Goal: Transaction & Acquisition: Book appointment/travel/reservation

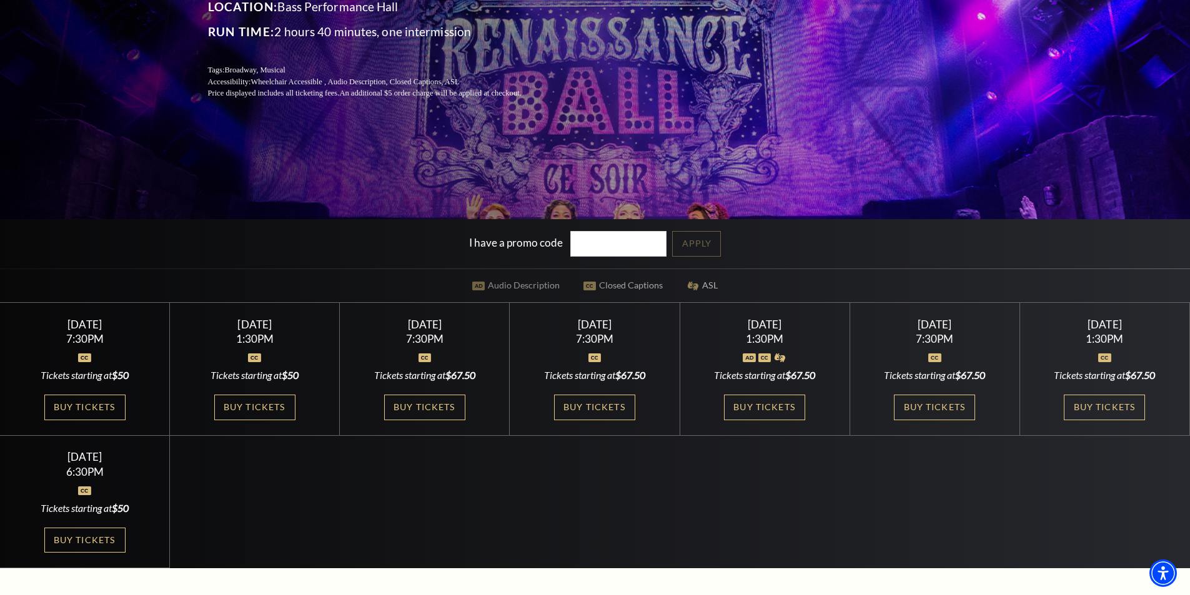
scroll to position [312, 0]
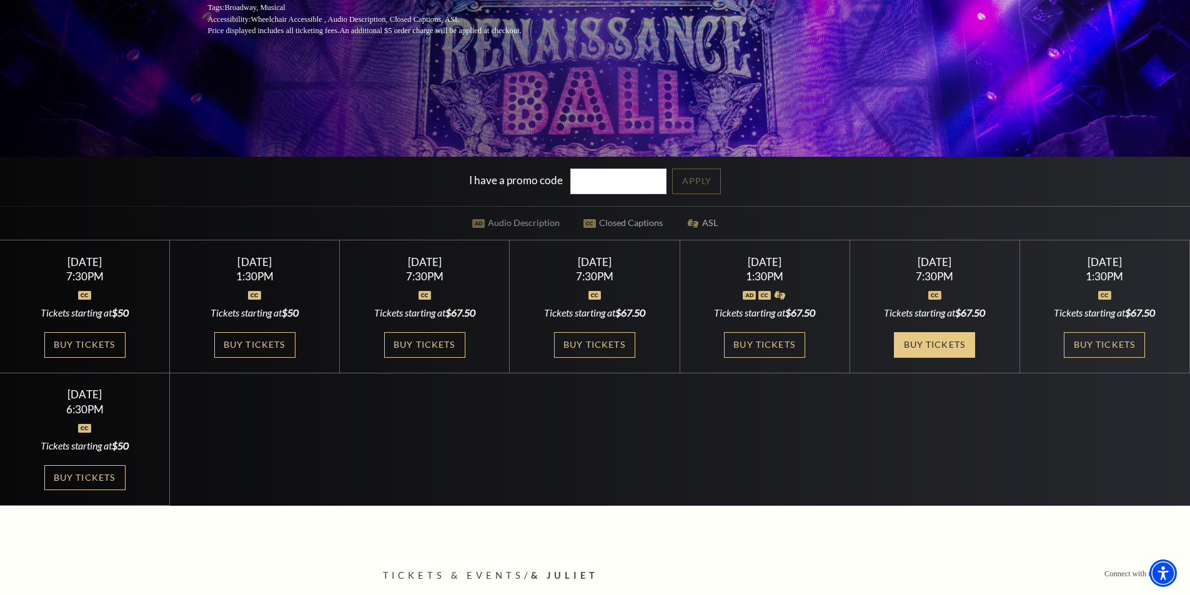
click at [947, 345] on link "Buy Tickets" at bounding box center [934, 345] width 81 height 26
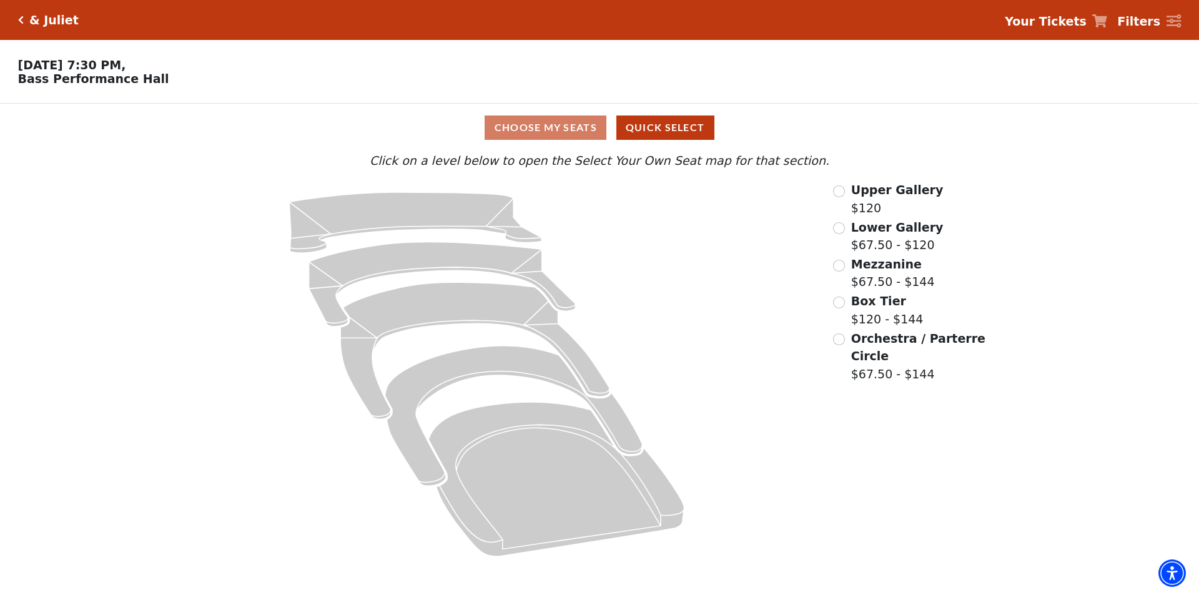
drag, startPoint x: 204, startPoint y: 525, endPoint x: 209, endPoint y: 519, distance: 7.5
click at [204, 525] on icon at bounding box center [487, 374] width 657 height 387
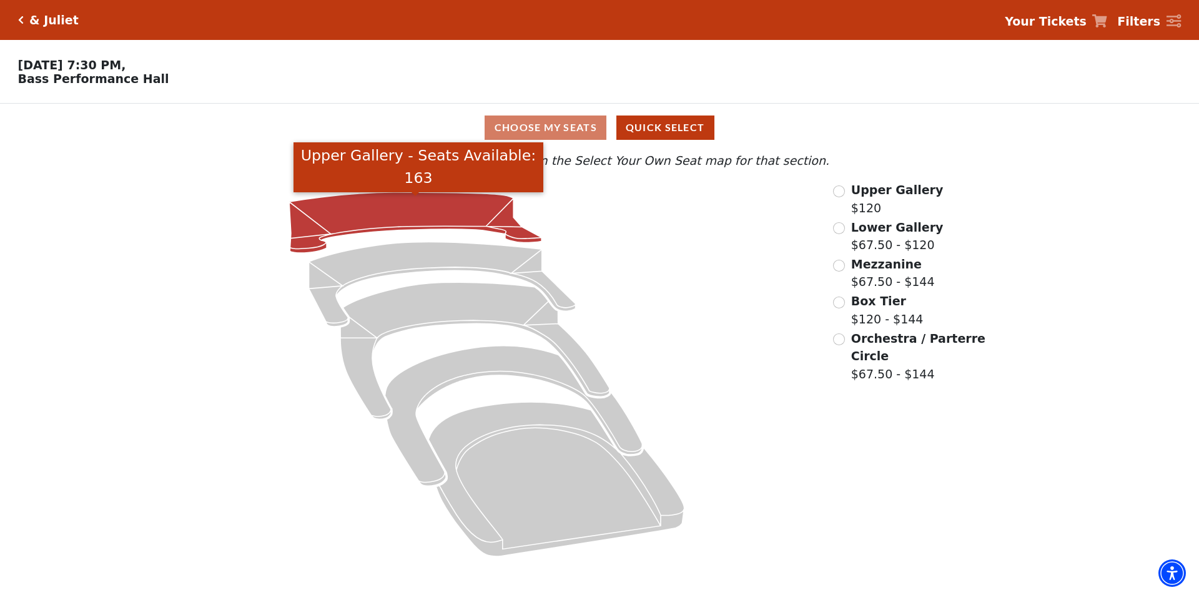
click at [388, 216] on icon "Upper Gallery - Seats Available: 163" at bounding box center [415, 222] width 252 height 61
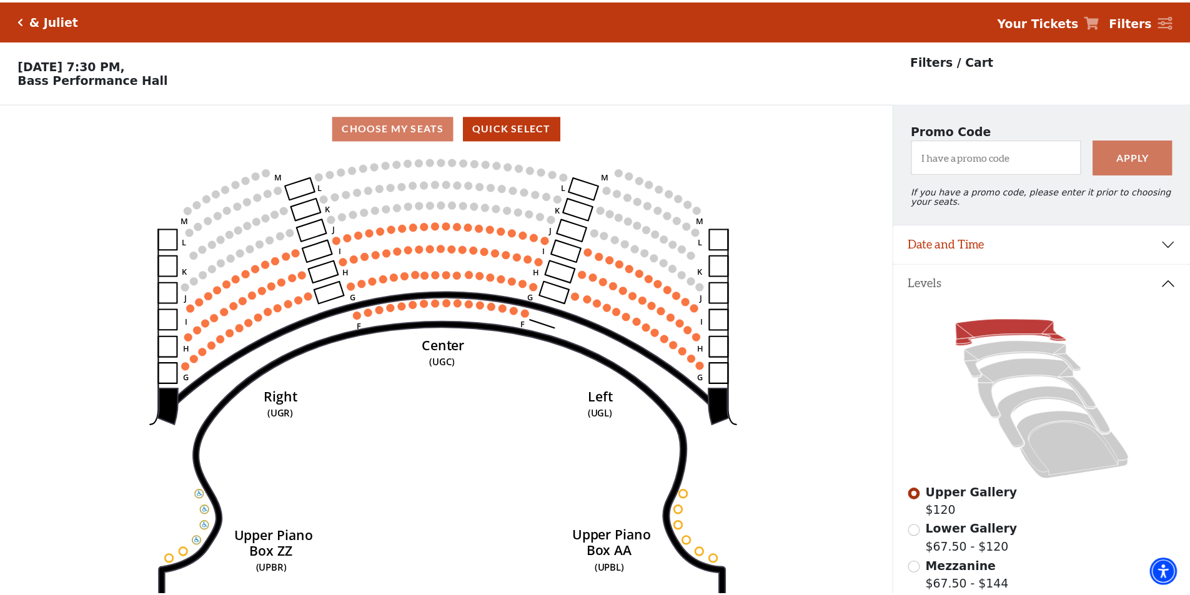
scroll to position [58, 0]
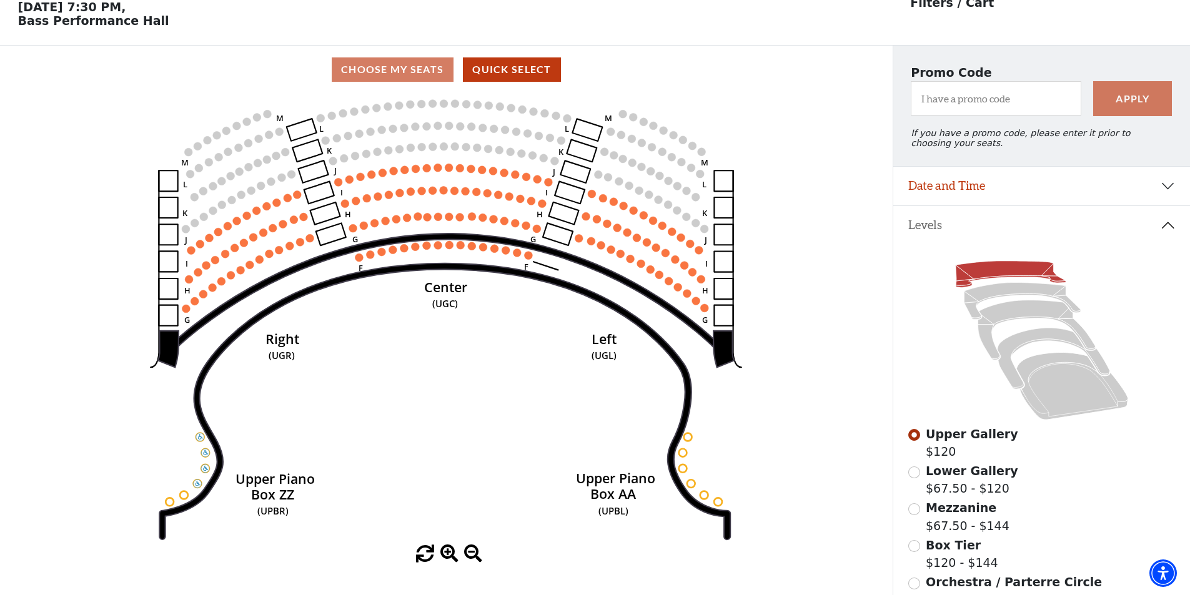
click at [921, 486] on div "Lower Gallery $67.50 - $120" at bounding box center [1041, 480] width 267 height 36
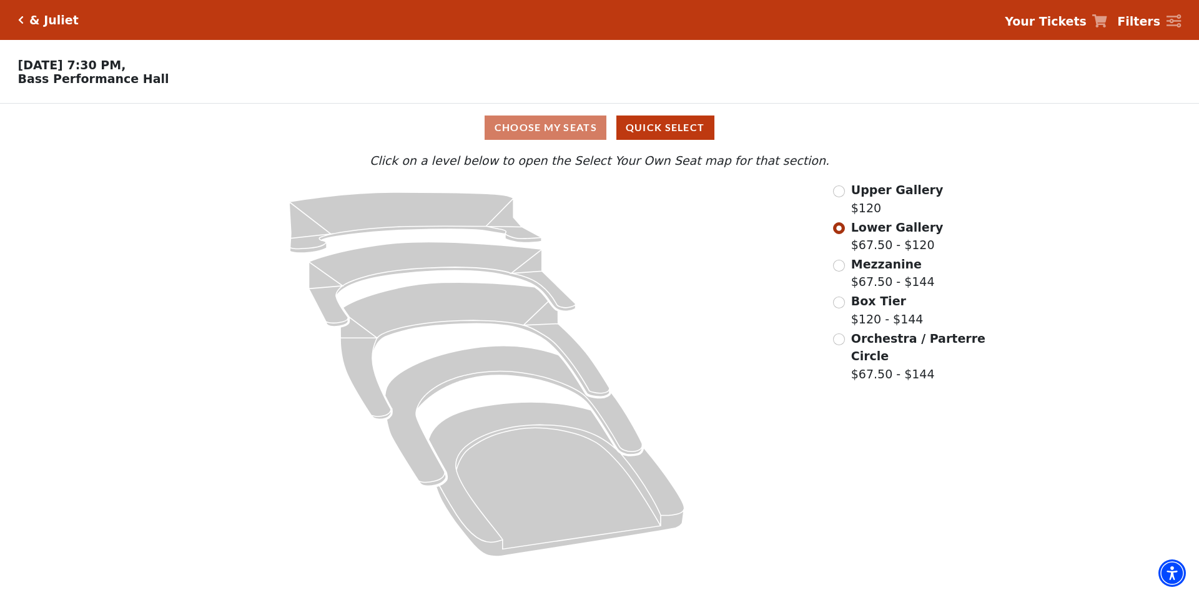
click at [1072, 20] on strong "Your Tickets" at bounding box center [1046, 21] width 82 height 14
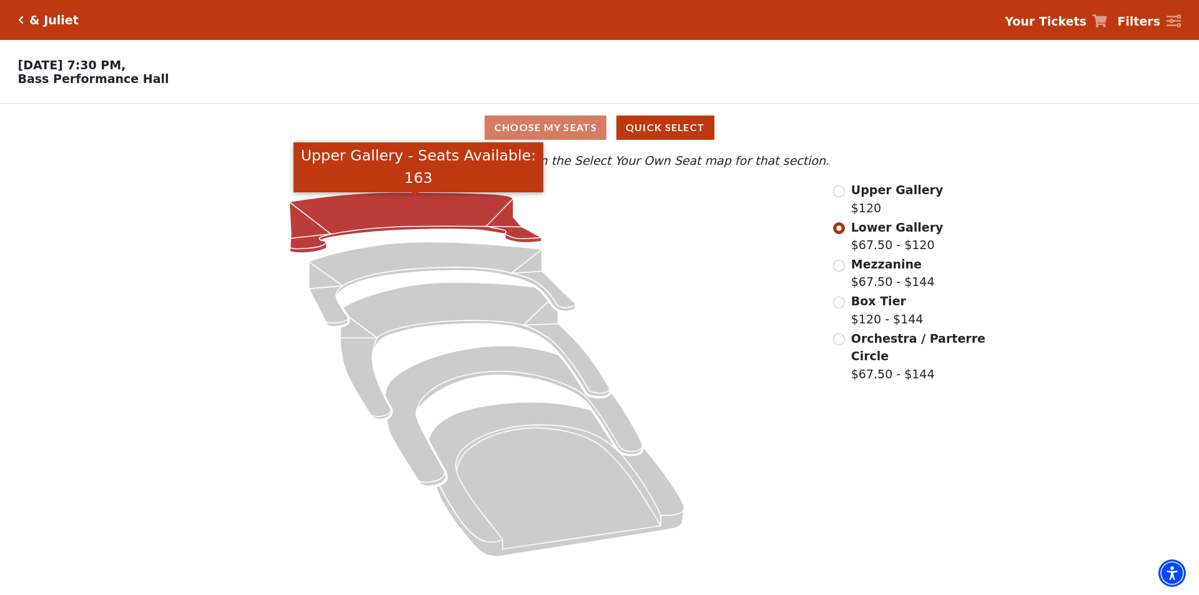
click at [437, 212] on icon "Upper Gallery - Seats Available: 163" at bounding box center [415, 222] width 252 height 61
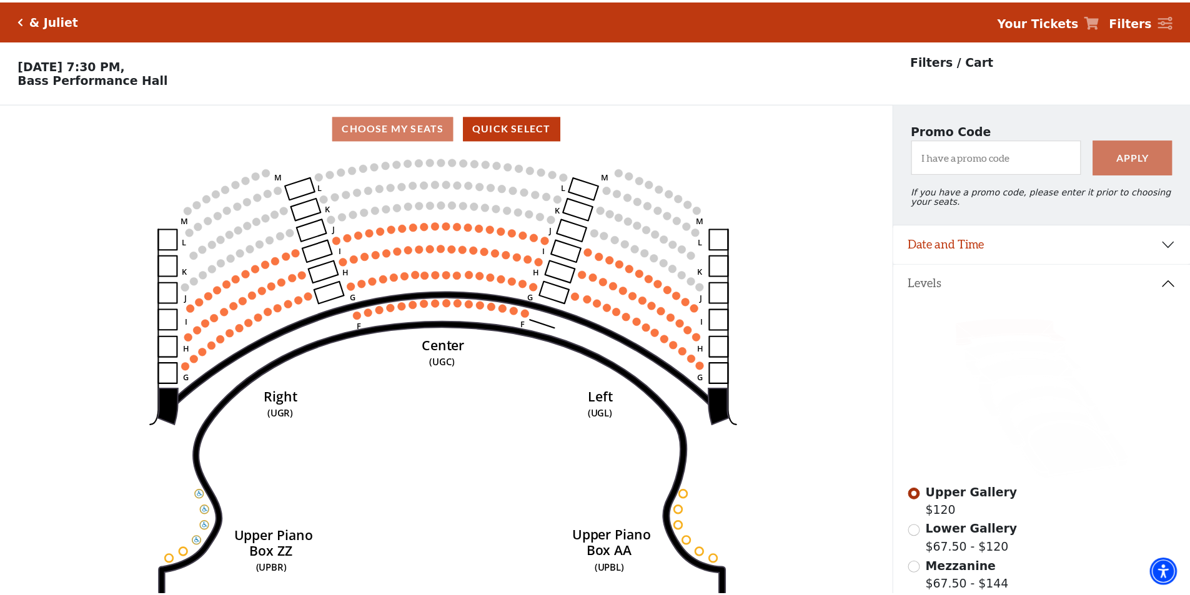
scroll to position [58, 0]
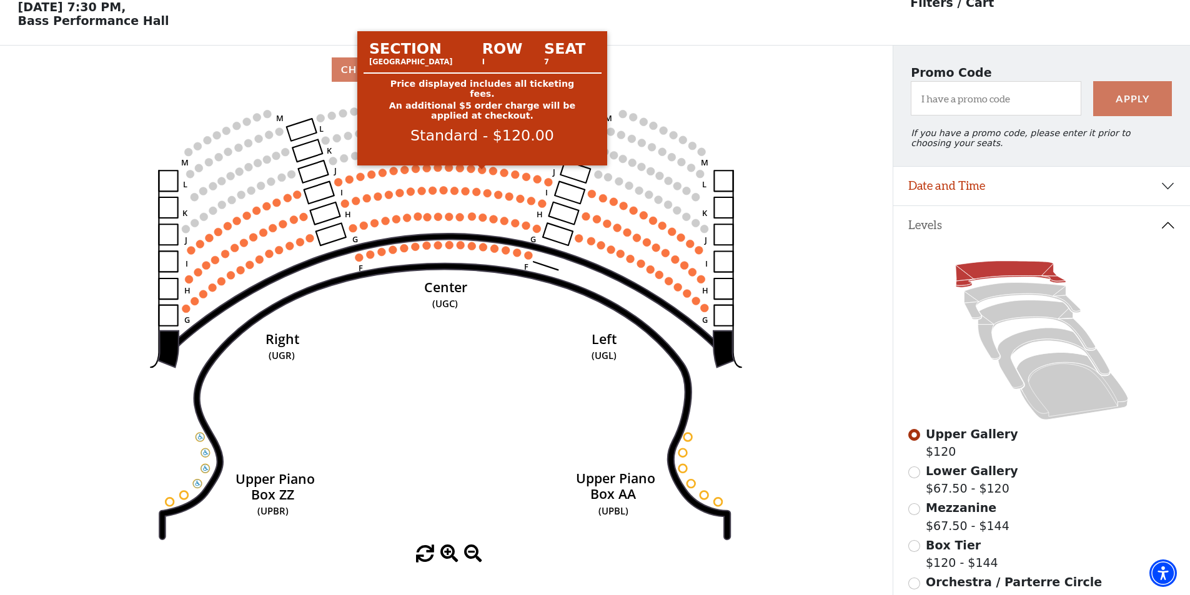
click at [476, 172] on icon "Center (UGC) Right (UGR) Left (UGL) Upper Piano Box ZZ (UPBR) Upper Piano Box A…" at bounding box center [445, 320] width 803 height 452
click at [481, 174] on circle at bounding box center [482, 169] width 8 height 8
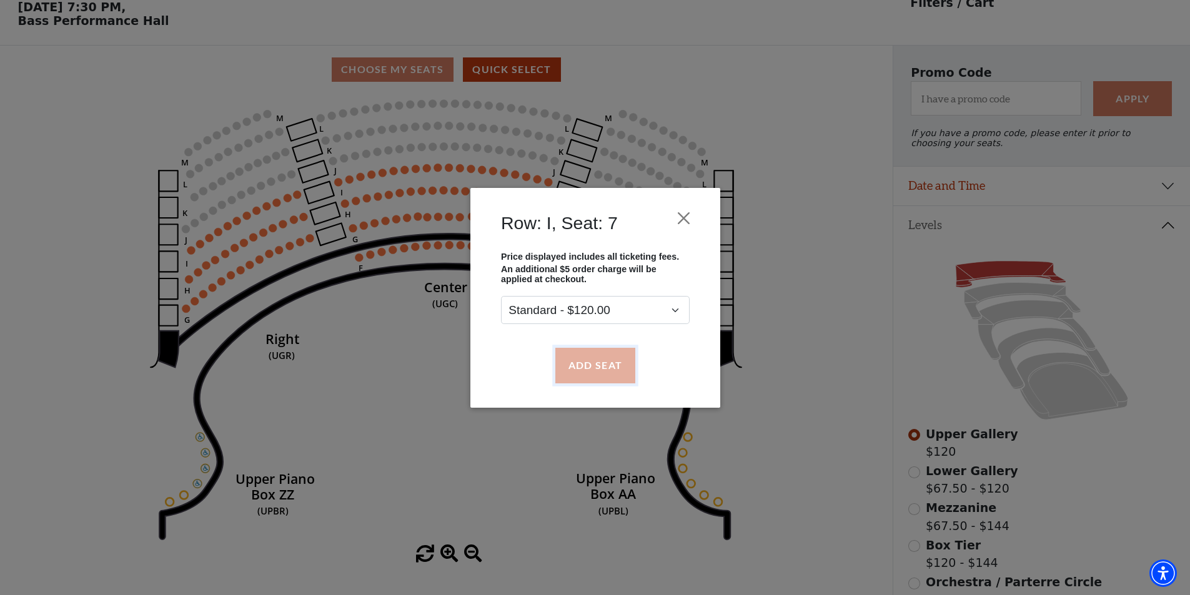
click at [590, 358] on button "Add Seat" at bounding box center [595, 365] width 80 height 35
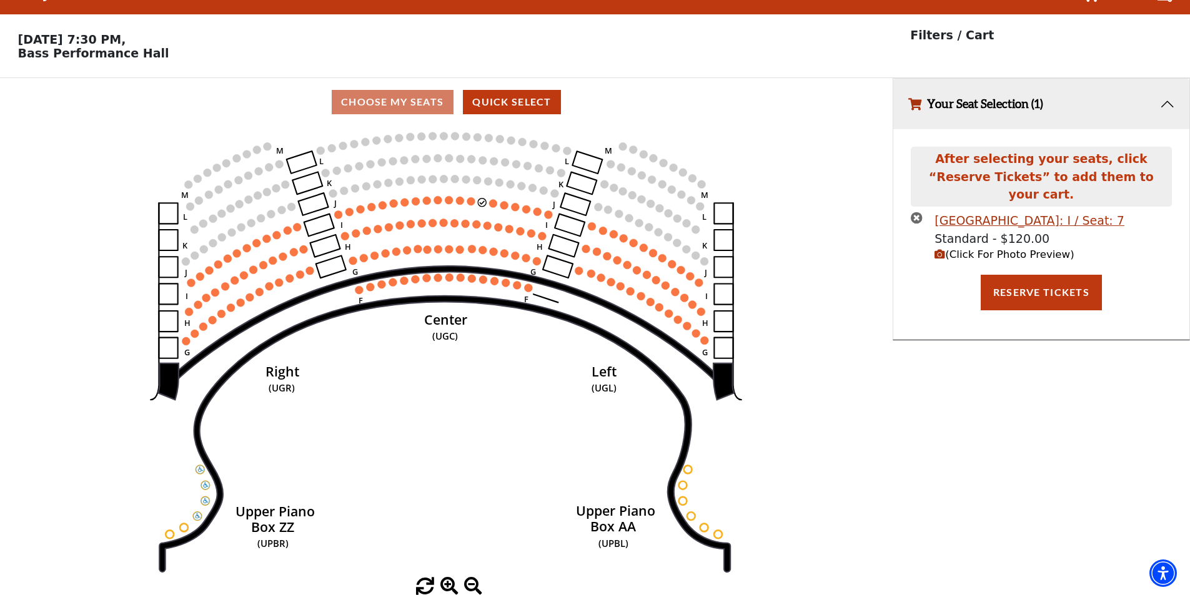
scroll to position [0, 0]
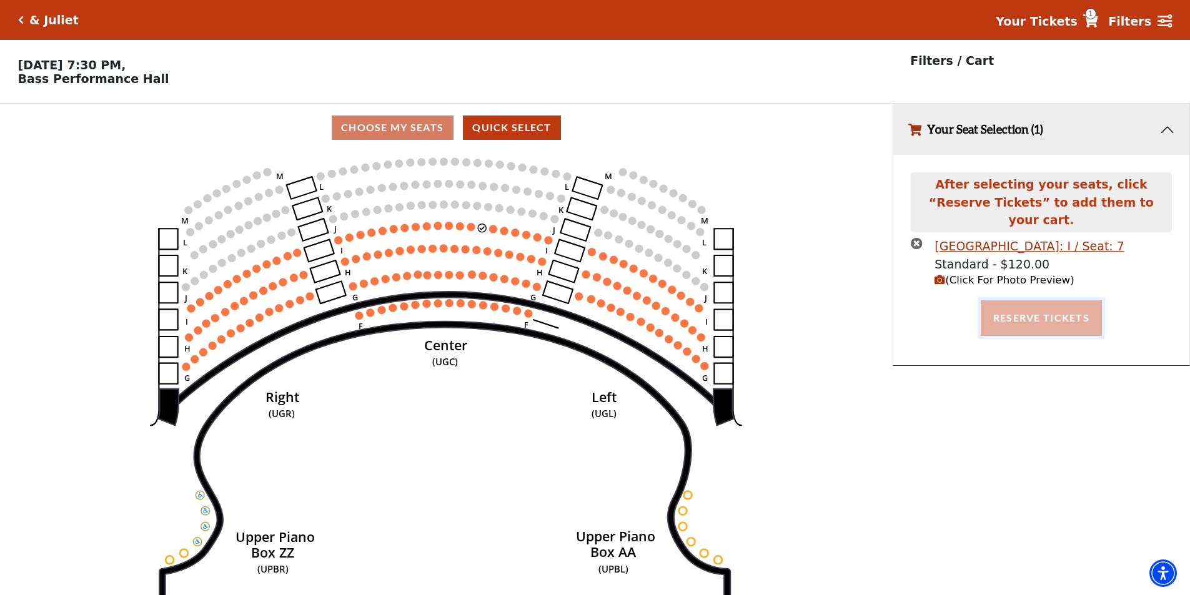
click at [1032, 317] on button "Reserve Tickets" at bounding box center [1040, 317] width 121 height 35
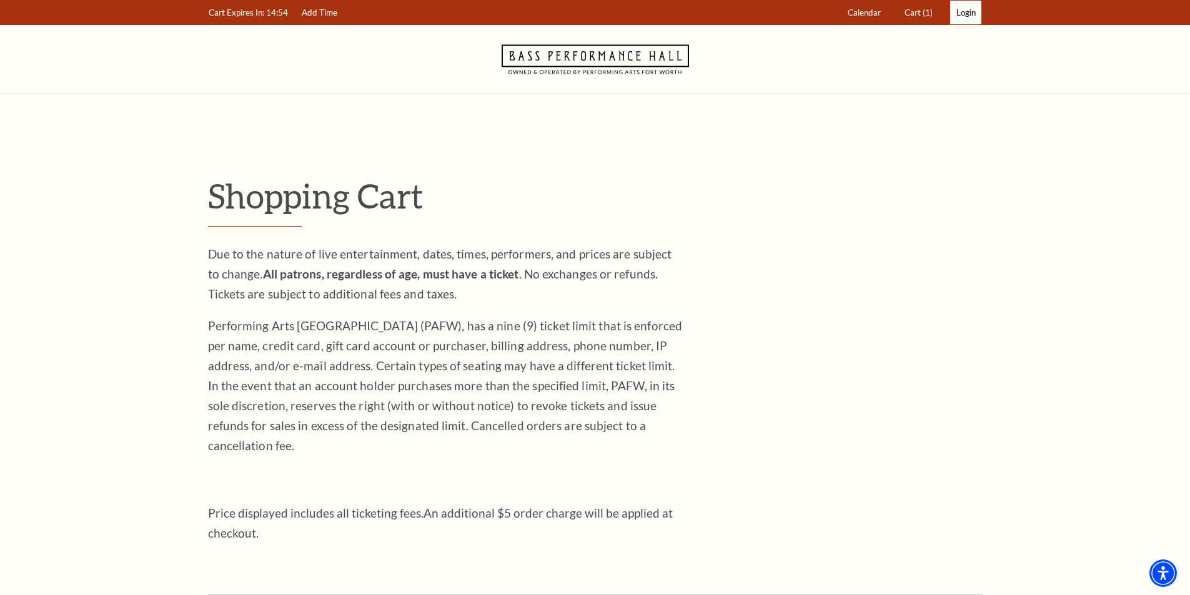
click at [969, 13] on span "Login" at bounding box center [965, 12] width 19 height 10
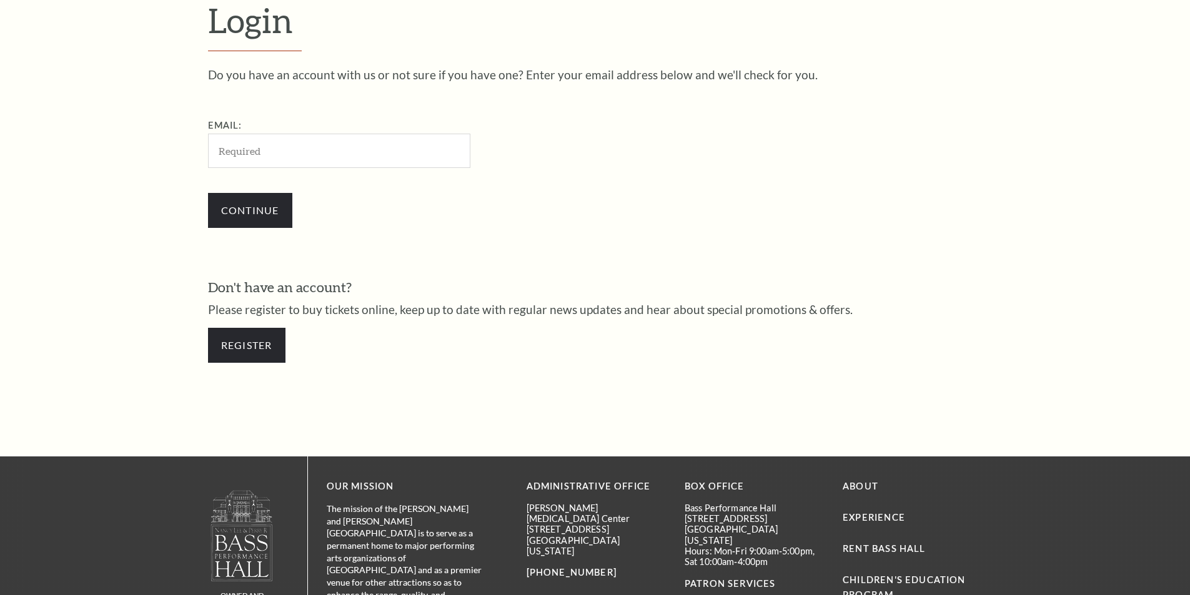
scroll to position [418, 0]
click at [340, 154] on input "Email:" at bounding box center [339, 151] width 262 height 34
type input "[EMAIL_ADDRESS][DOMAIN_NAME]"
click at [252, 215] on input "Continue" at bounding box center [250, 210] width 84 height 35
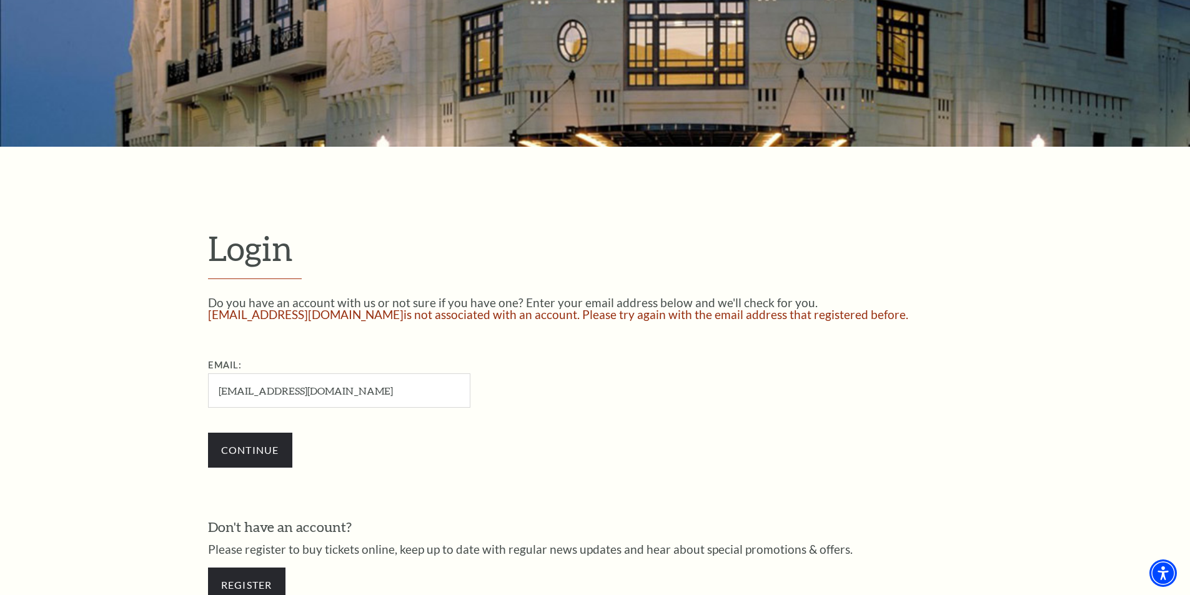
scroll to position [315, 0]
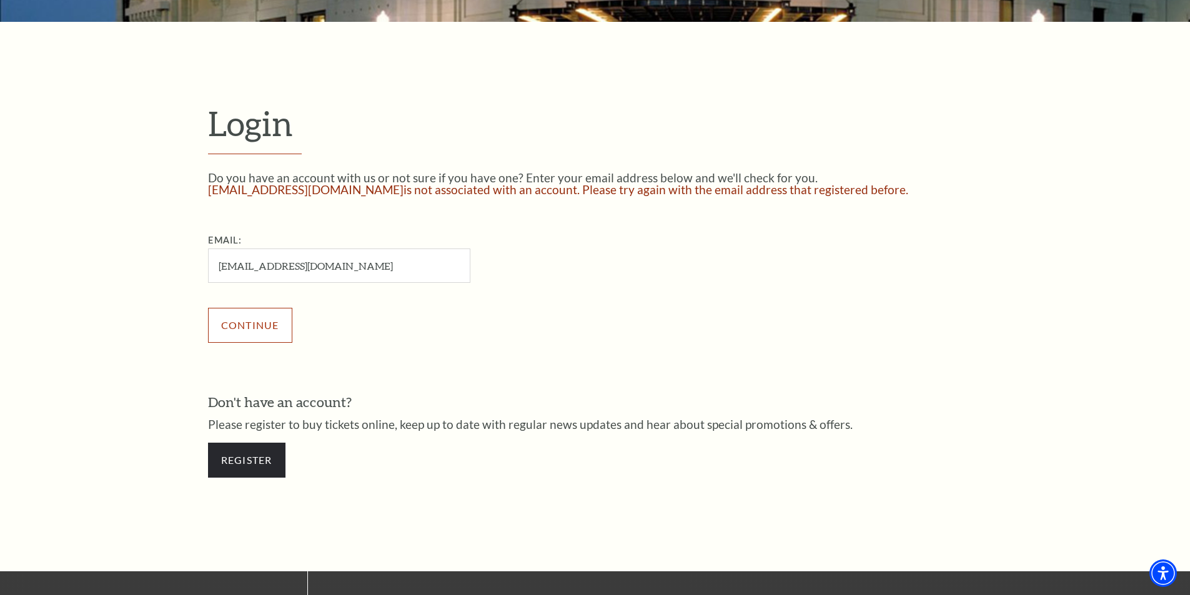
click at [250, 317] on input "Continue" at bounding box center [250, 325] width 84 height 35
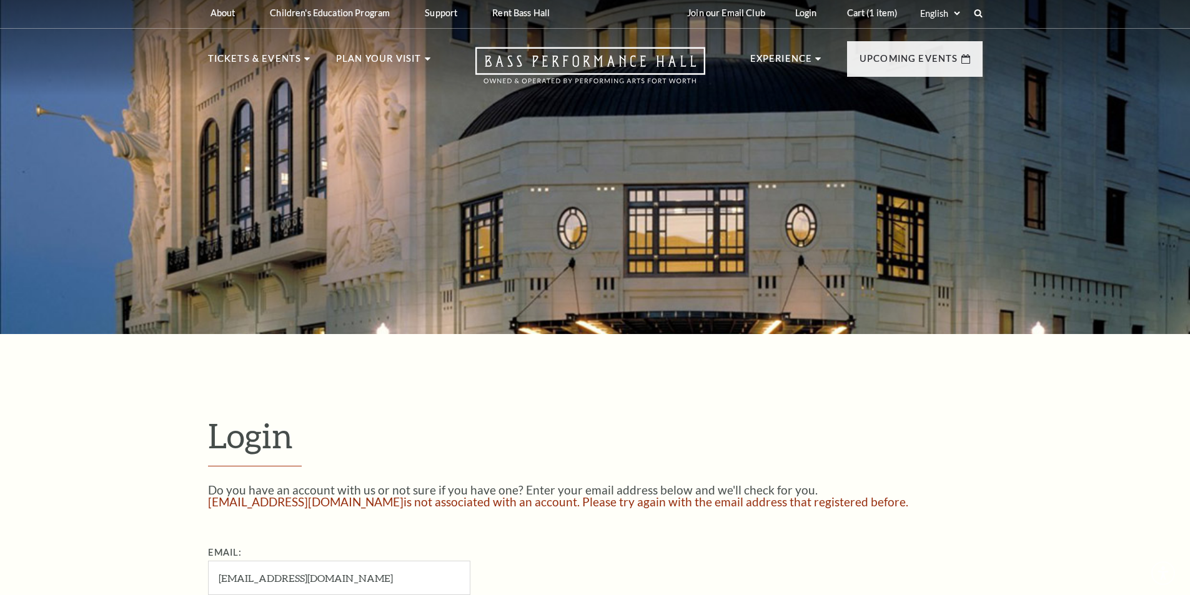
scroll to position [127, 0]
